Goal: Task Accomplishment & Management: Use online tool/utility

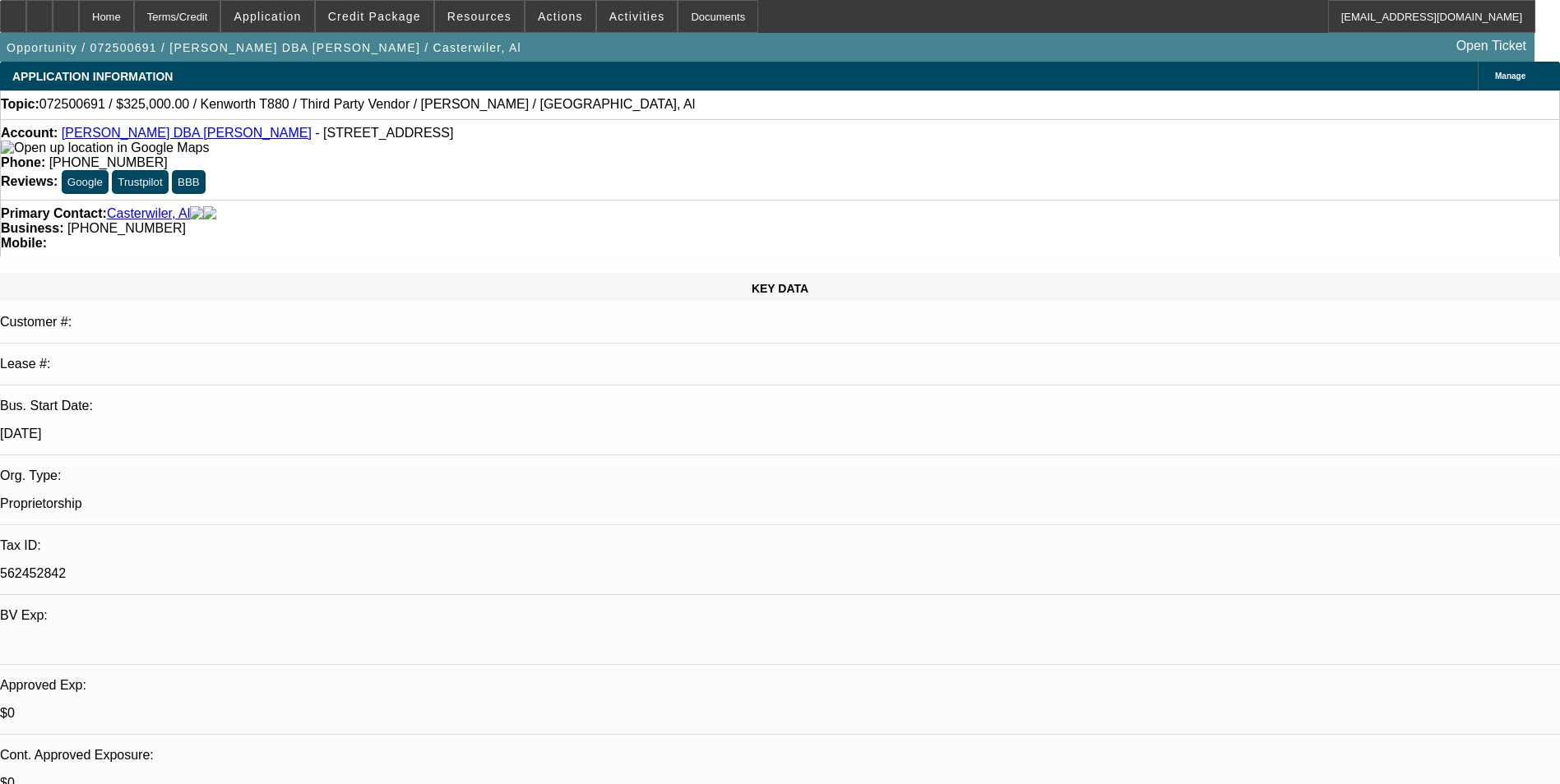
select select "0"
select select "0.1"
select select "0"
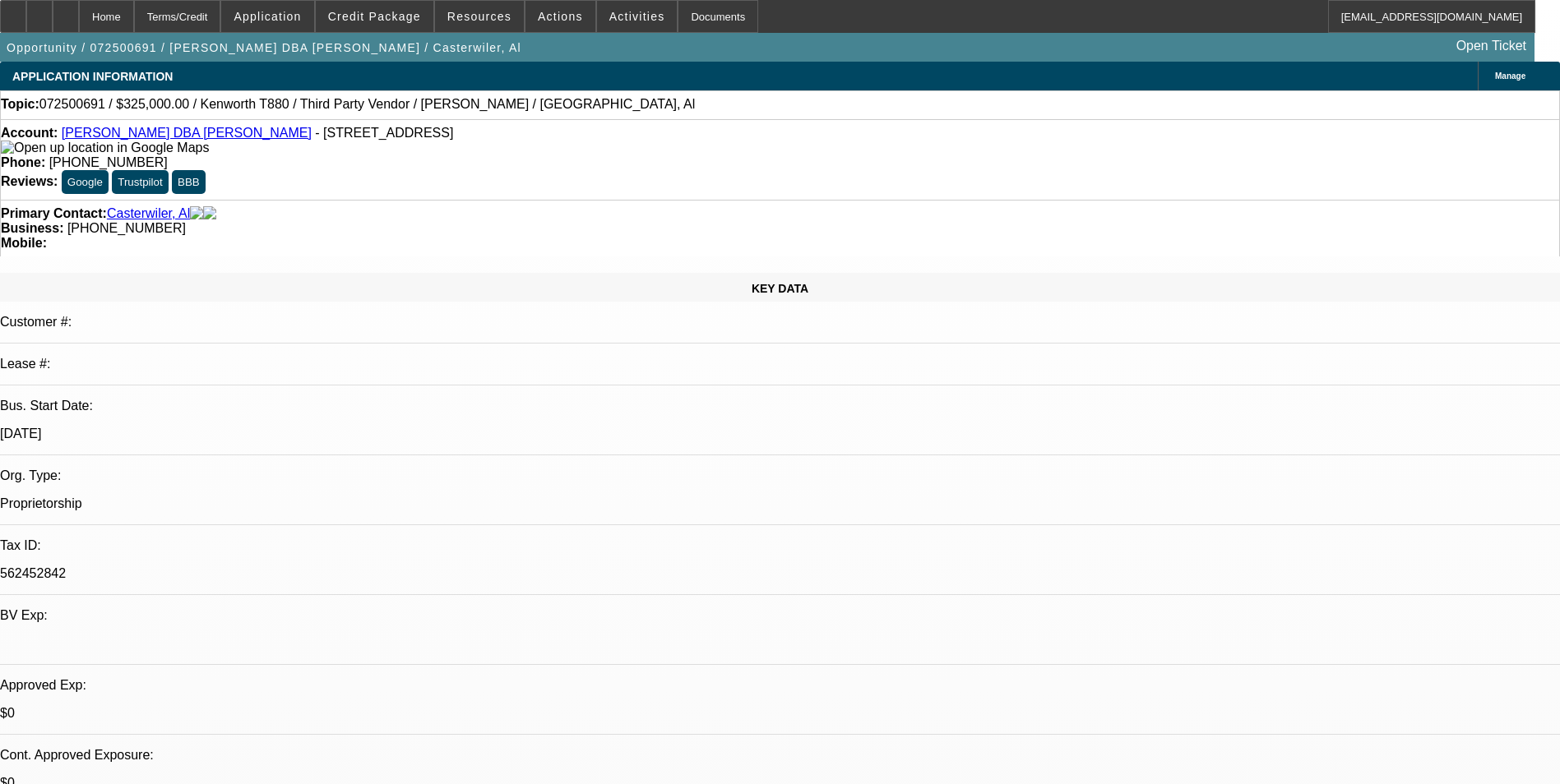
select select "0.1"
select select "0"
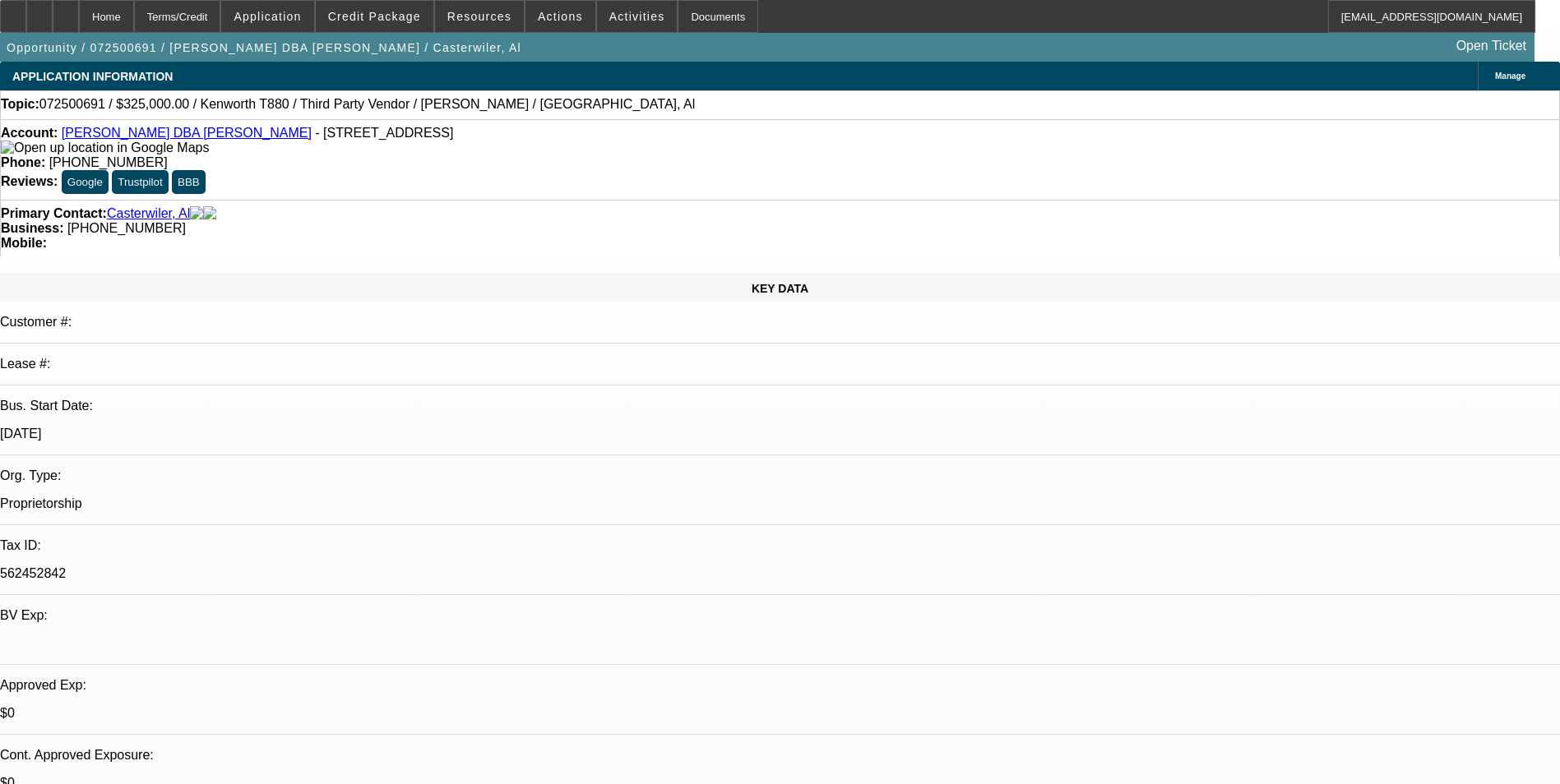
select select "0"
select select "1"
select select "6"
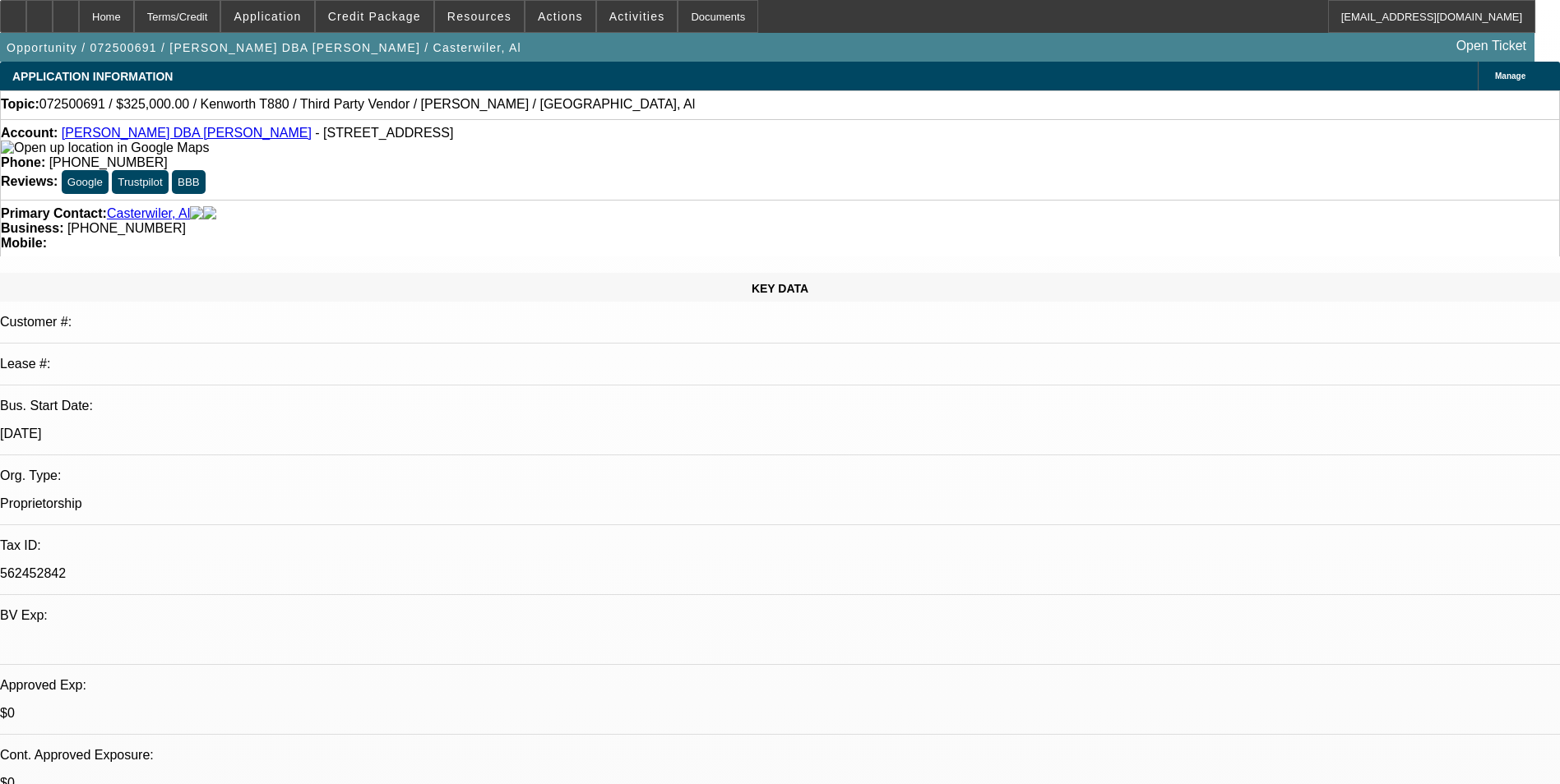
select select "1"
select select "6"
select select "1"
select select "2"
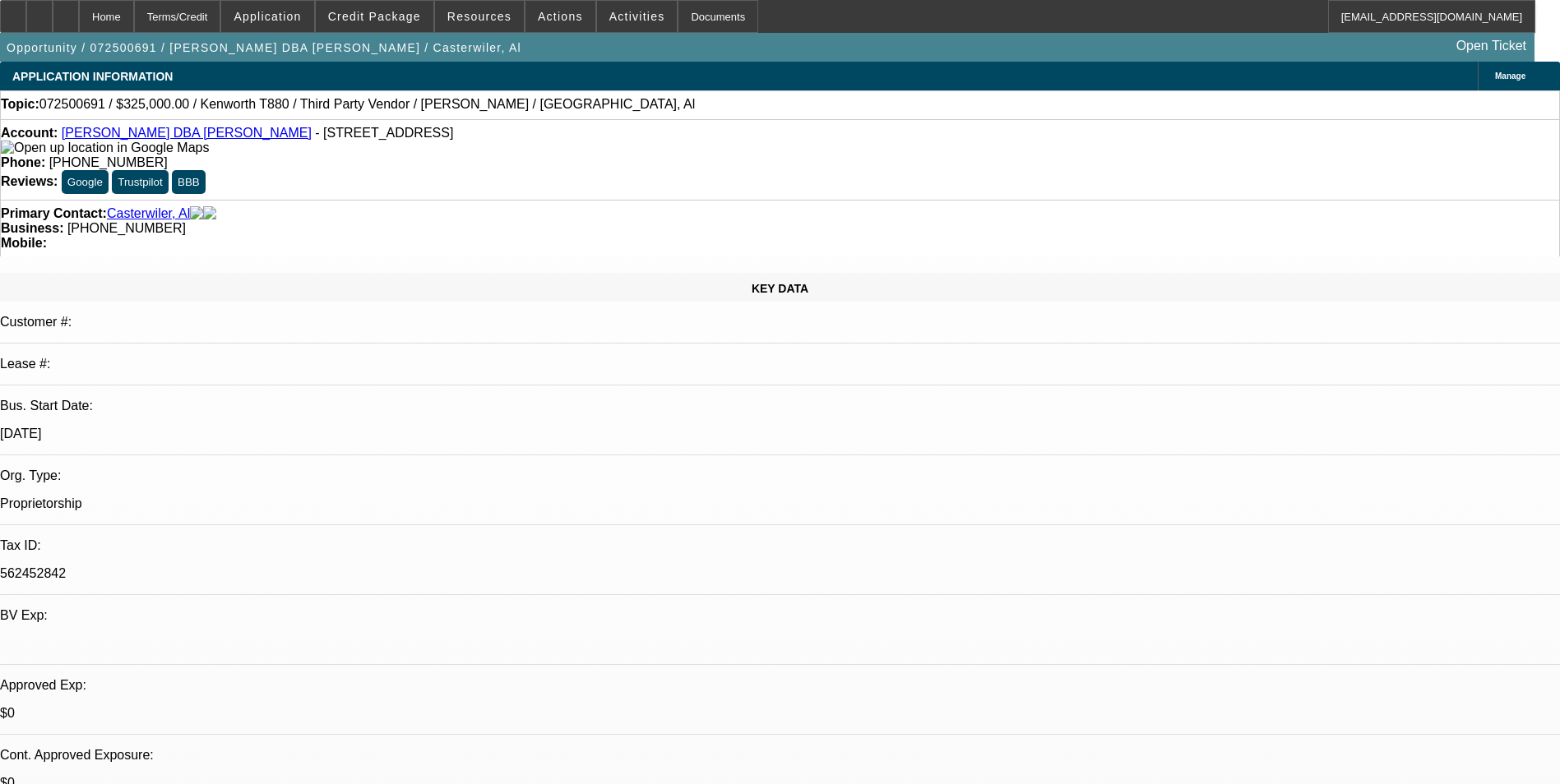
select select "6"
select select "1"
select select "9"
select select "6"
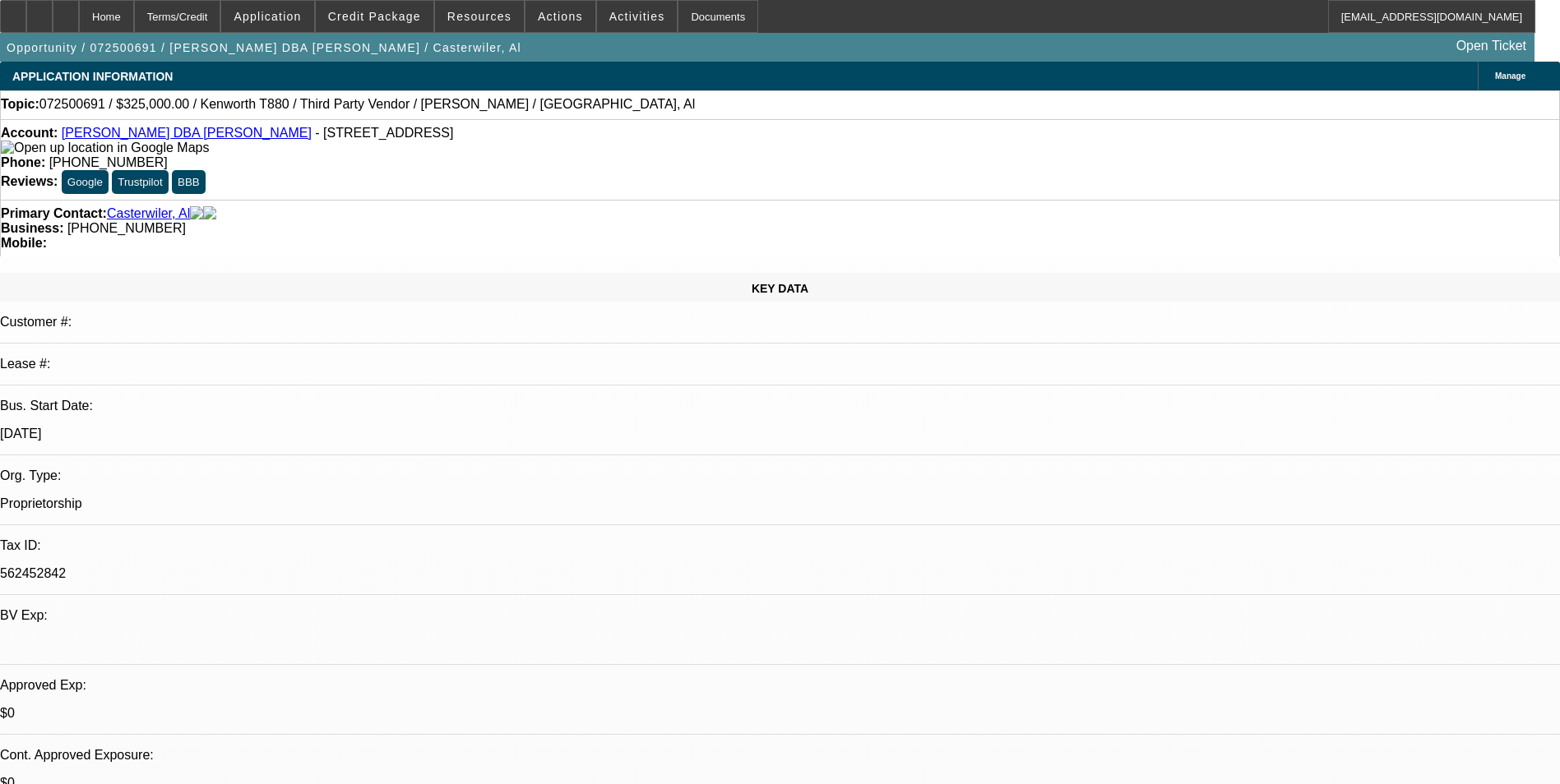
select select "0"
select select "0.1"
select select "0"
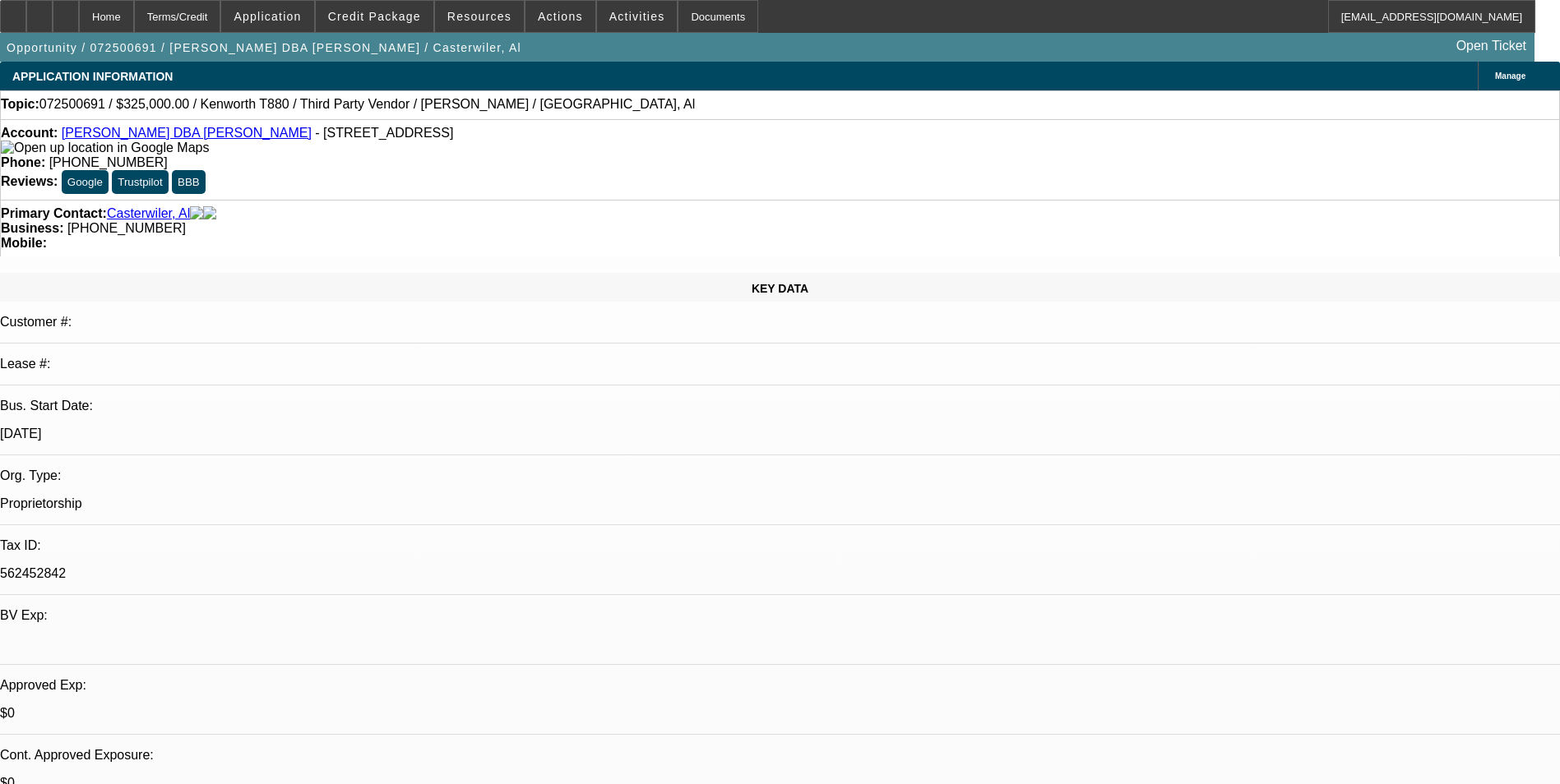
select select "0.1"
select select "0"
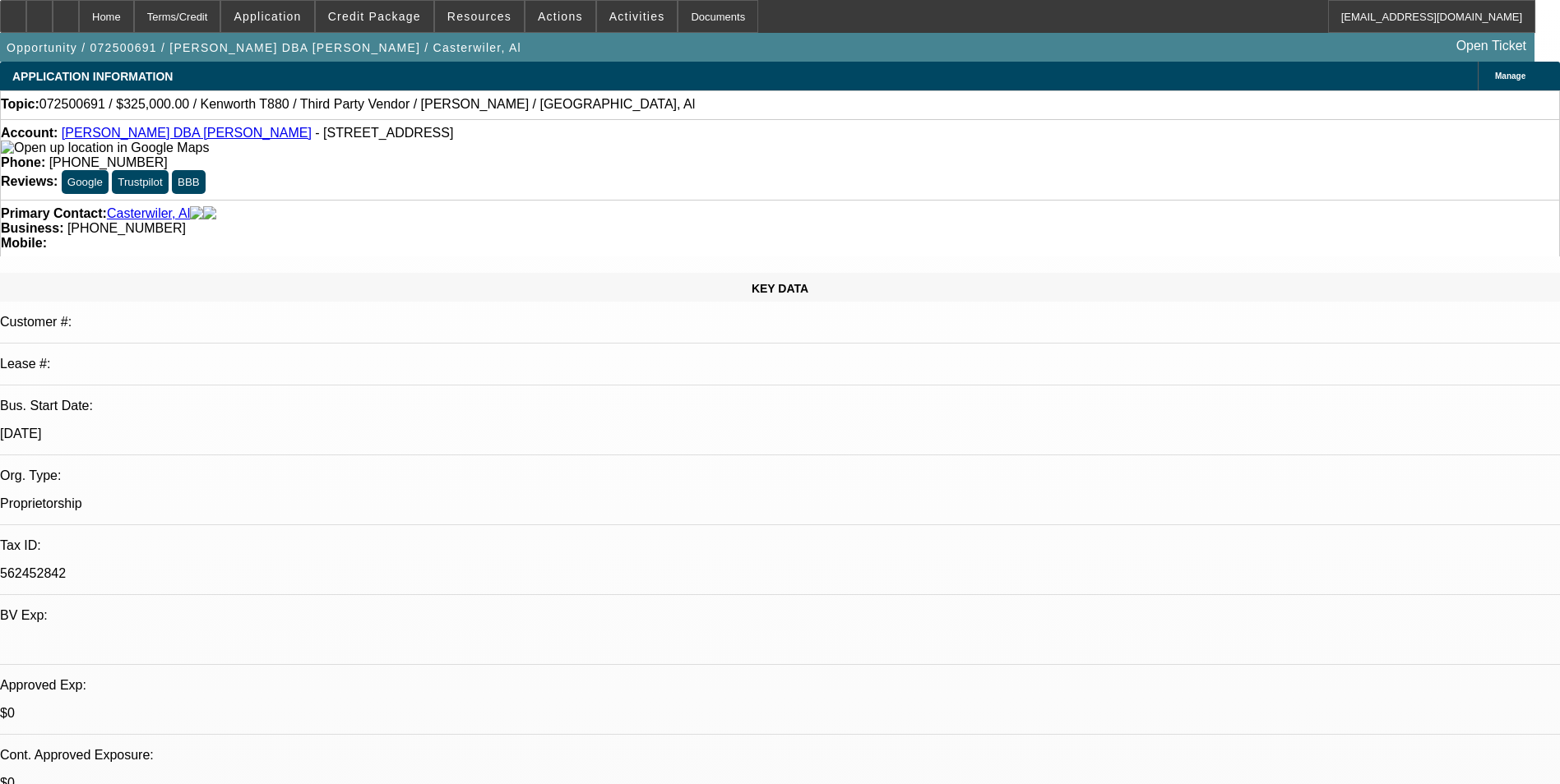
select select "0"
select select "1"
select select "6"
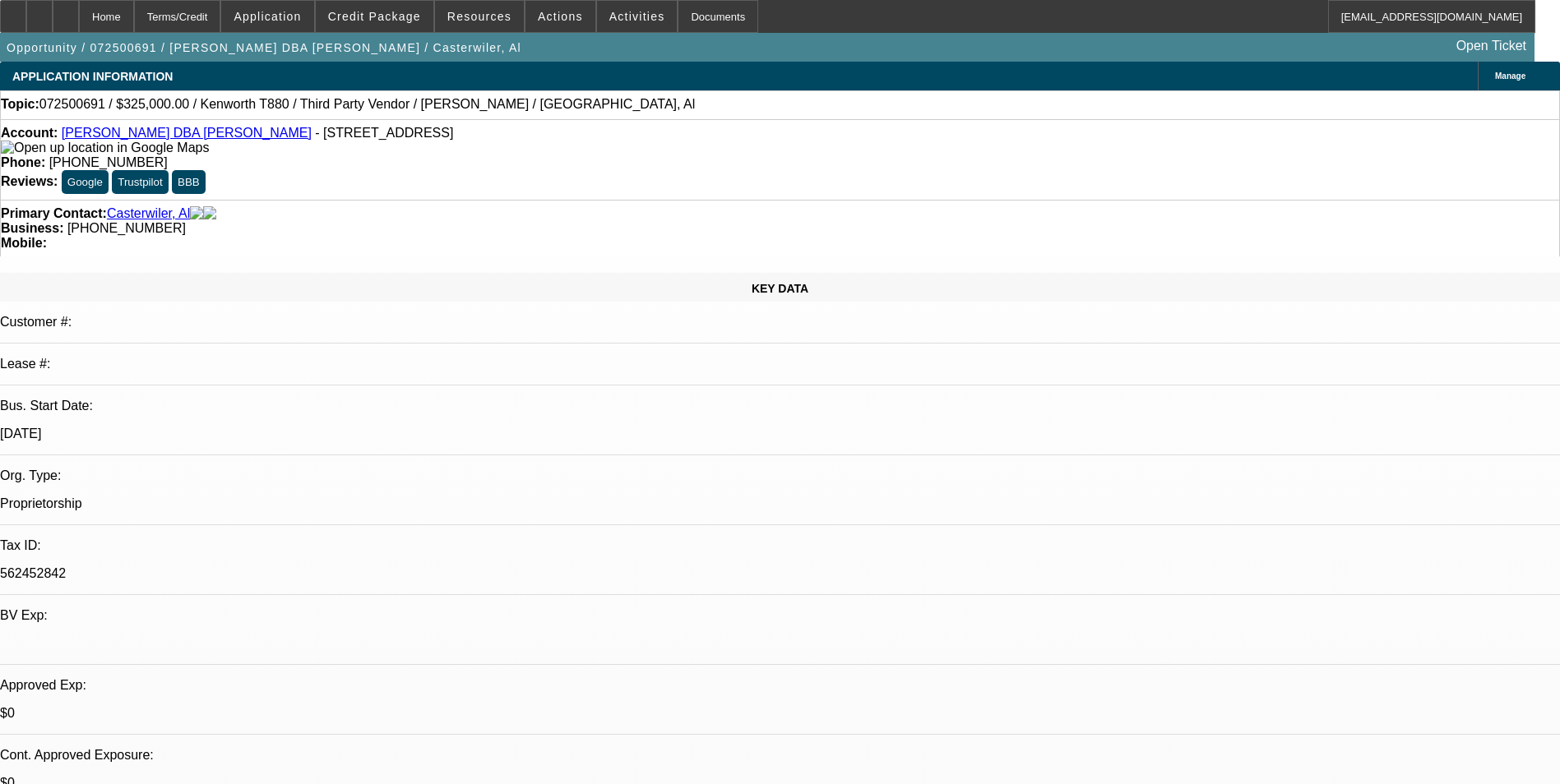
select select "1"
select select "6"
select select "1"
select select "2"
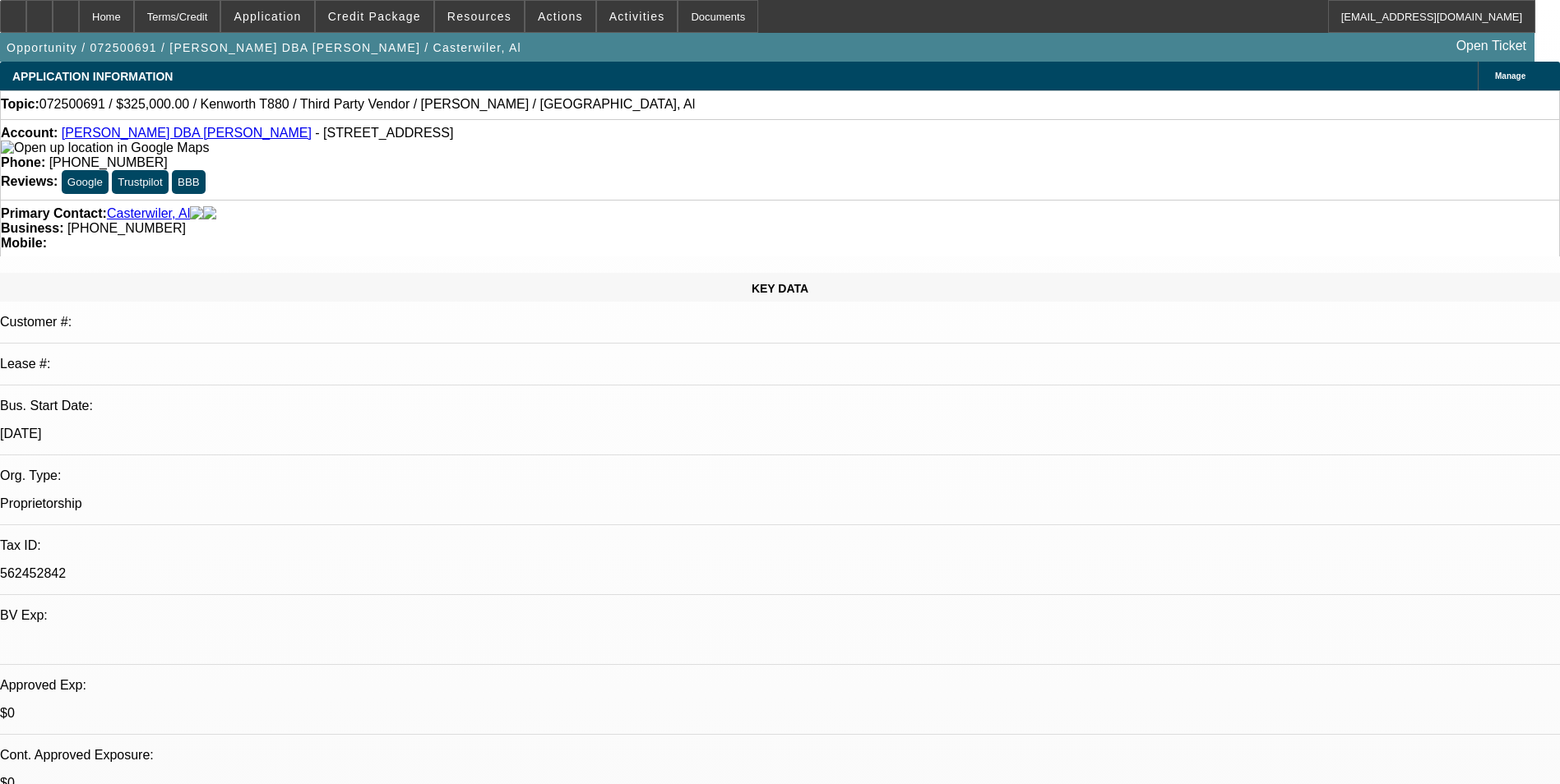
select select "6"
select select "1"
select select "9"
select select "6"
